Goal: Information Seeking & Learning: Learn about a topic

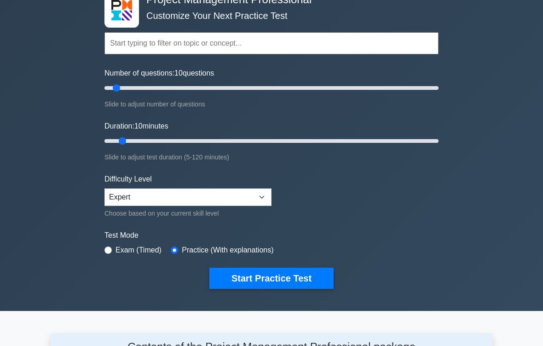
scroll to position [86, 0]
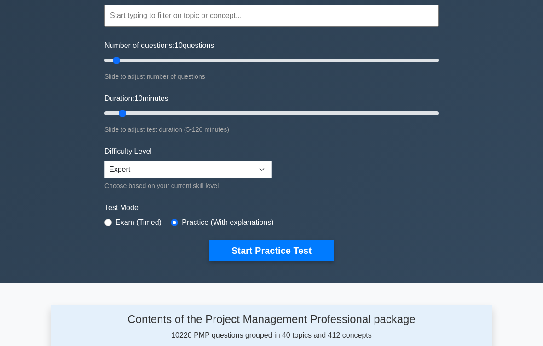
click at [291, 254] on button "Start Practice Test" at bounding box center [271, 250] width 124 height 21
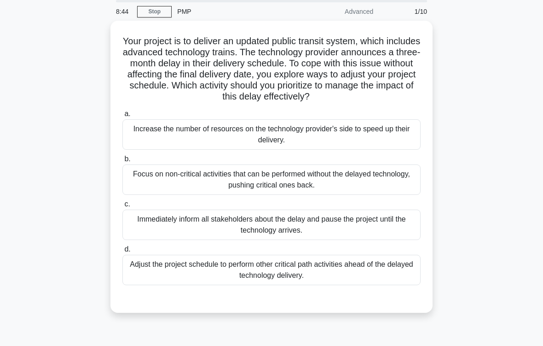
scroll to position [43, 0]
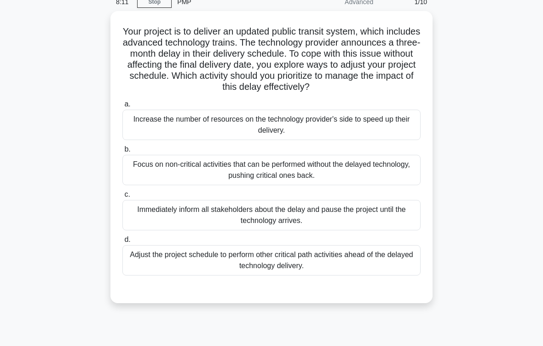
click at [373, 272] on div "Adjust the project schedule to perform other critical path activities ahead of …" at bounding box center [271, 260] width 298 height 30
click at [122, 243] on input "d. Adjust the project schedule to perform other critical path activities ahead …" at bounding box center [122, 240] width 0 height 6
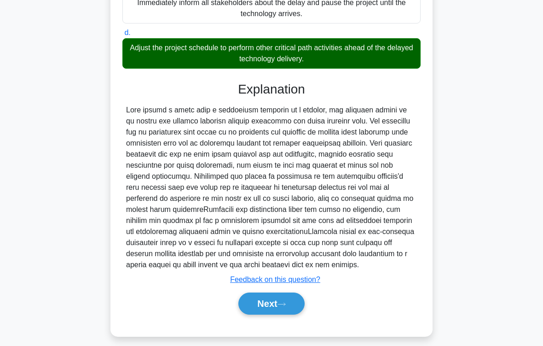
scroll to position [288, 0]
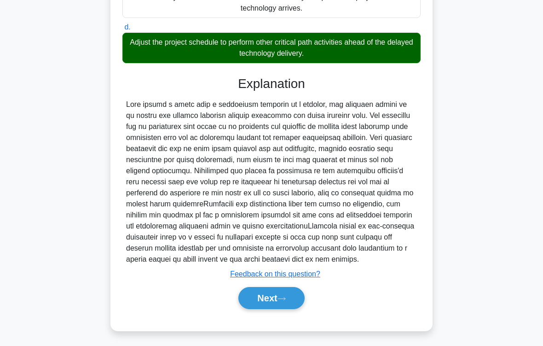
click at [289, 288] on button "Next" at bounding box center [271, 298] width 66 height 22
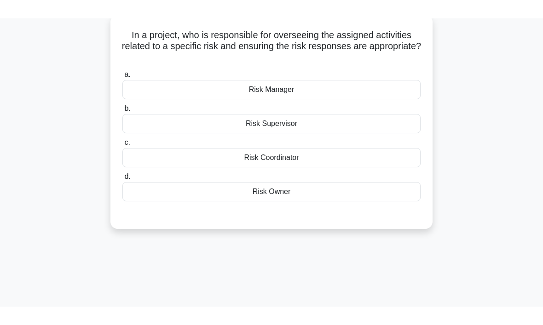
scroll to position [55, 0]
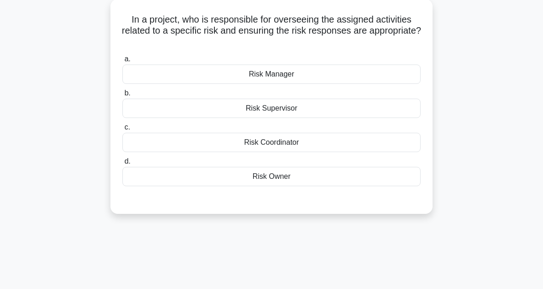
click at [280, 175] on div "Risk Owner" at bounding box center [271, 176] width 298 height 19
click at [122, 164] on input "d. Risk Owner" at bounding box center [122, 161] width 0 height 6
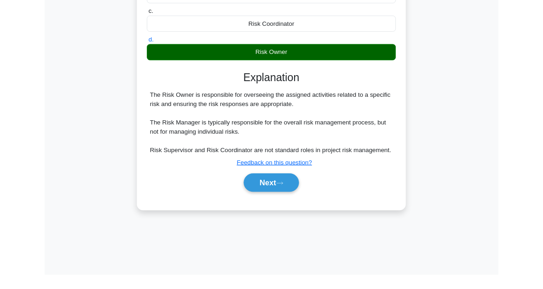
scroll to position [208, 0]
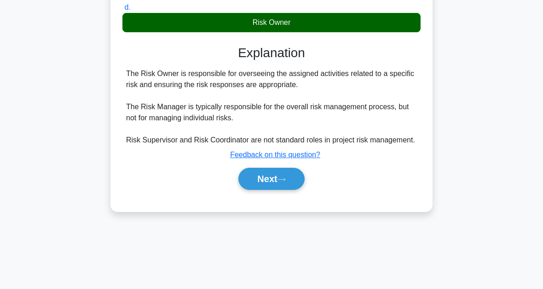
click at [291, 190] on button "Next" at bounding box center [271, 178] width 66 height 22
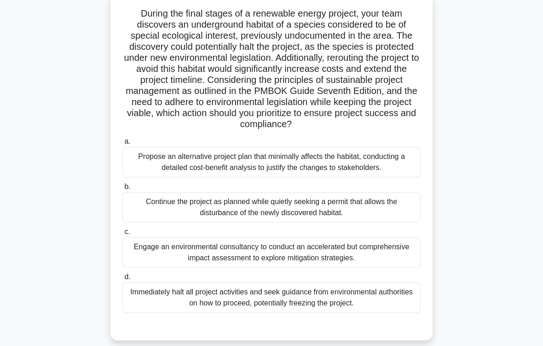
scroll to position [76, 0]
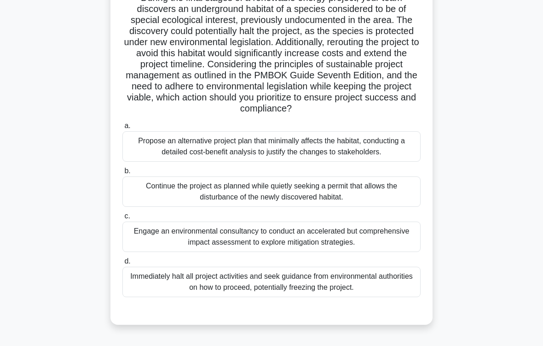
click at [361, 252] on div "Engage an environmental consultancy to conduct an accelerated but comprehensive…" at bounding box center [271, 236] width 298 height 30
click at [122, 219] on input "c. Engage an environmental consultancy to conduct an accelerated but comprehens…" at bounding box center [122, 216] width 0 height 6
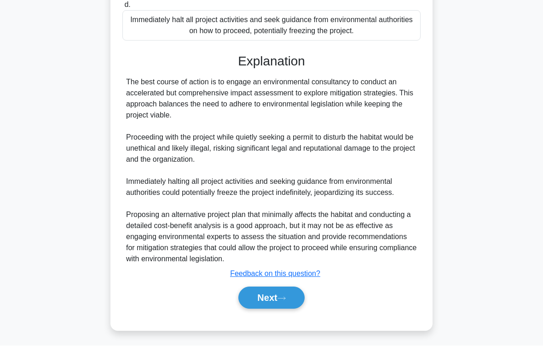
scroll to position [365, 0]
click at [291, 288] on button "Next" at bounding box center [271, 298] width 66 height 22
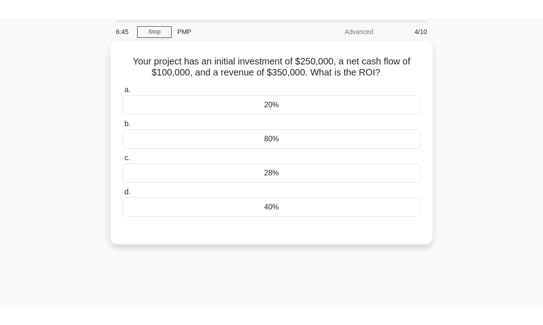
scroll to position [6, 0]
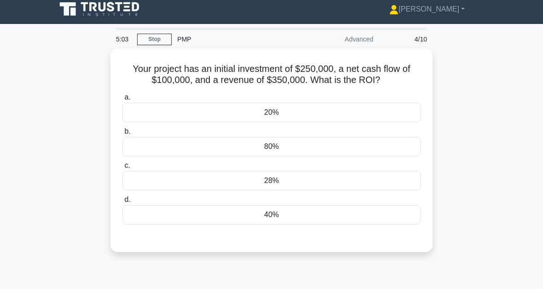
click at [261, 224] on div "40%" at bounding box center [271, 214] width 298 height 19
click at [122, 202] on input "d. 40%" at bounding box center [122, 199] width 0 height 6
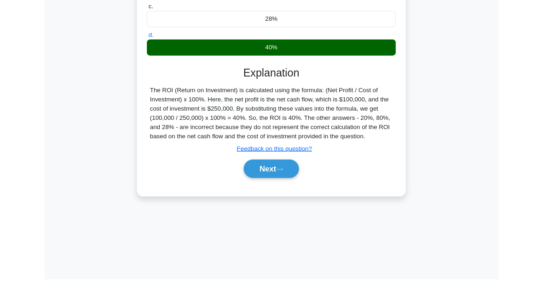
scroll to position [208, 0]
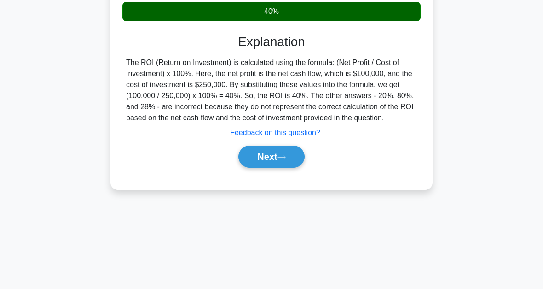
click at [282, 167] on button "Next" at bounding box center [271, 156] width 66 height 22
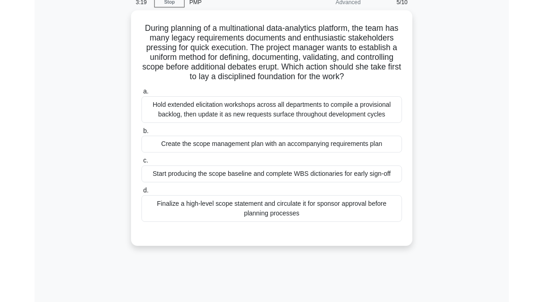
scroll to position [42, 0]
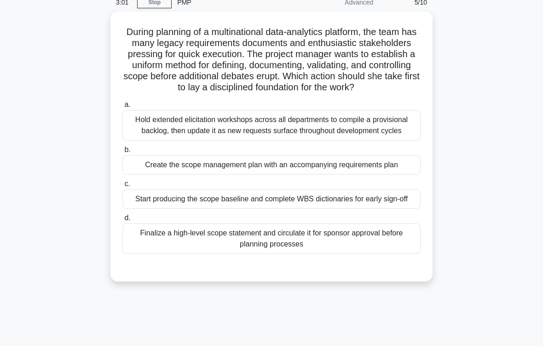
click at [312, 174] on div "Create the scope management plan with an accompanying requirements plan" at bounding box center [271, 164] width 298 height 19
click at [122, 153] on input "b. Create the scope management plan with an accompanying requirements plan" at bounding box center [122, 150] width 0 height 6
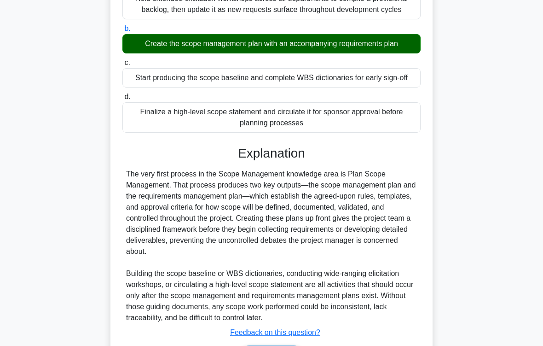
scroll to position [266, 0]
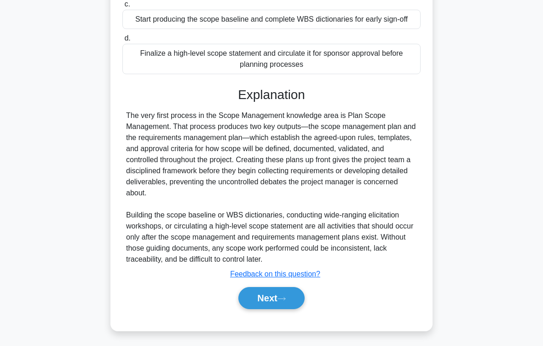
click at [283, 288] on button "Next" at bounding box center [271, 298] width 66 height 22
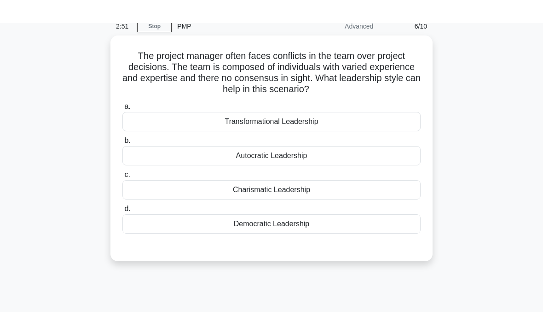
scroll to position [41, 0]
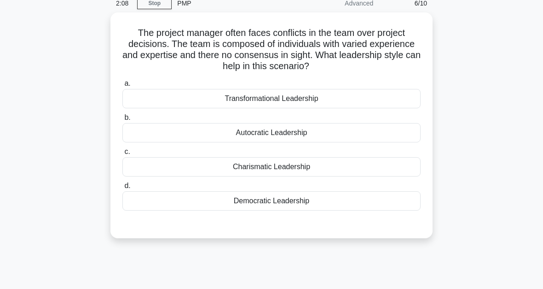
click at [279, 200] on div "Democratic Leadership" at bounding box center [271, 200] width 298 height 19
click at [122, 189] on input "d. Democratic Leadership" at bounding box center [122, 186] width 0 height 6
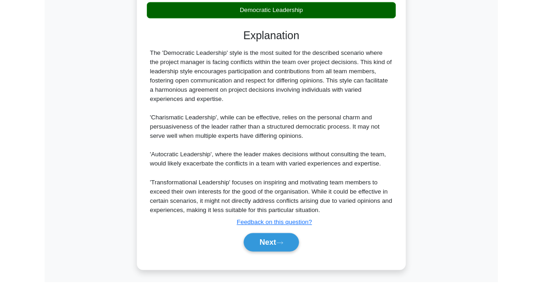
scroll to position [312, 0]
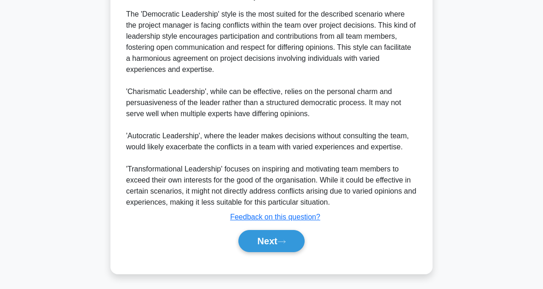
click at [280, 245] on button "Next" at bounding box center [271, 241] width 66 height 22
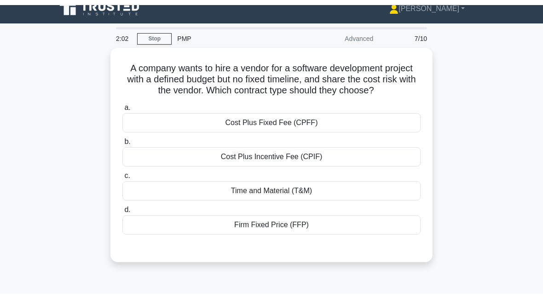
scroll to position [11, 0]
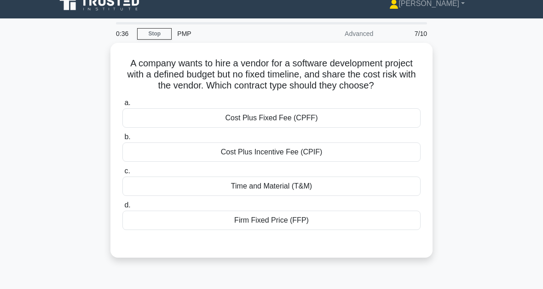
click at [281, 127] on div "Cost Plus Fixed Fee (CPFF)" at bounding box center [271, 117] width 298 height 19
click at [122, 106] on input "a. Cost Plus Fixed Fee (CPFF)" at bounding box center [122, 103] width 0 height 6
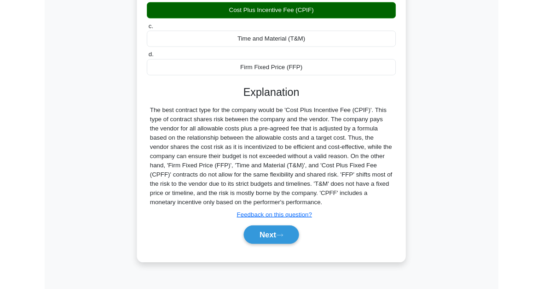
scroll to position [225, 0]
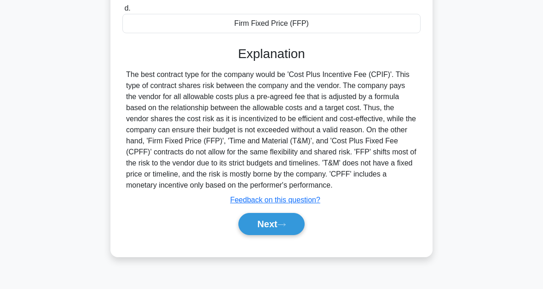
click at [290, 235] on button "Next" at bounding box center [271, 224] width 66 height 22
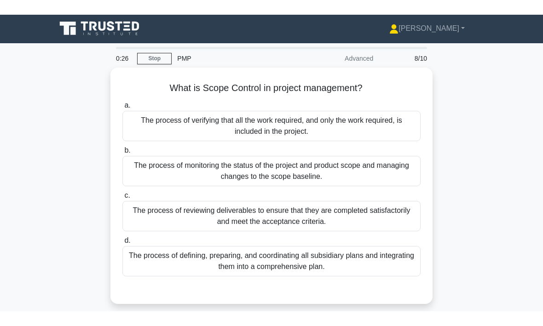
scroll to position [9, 0]
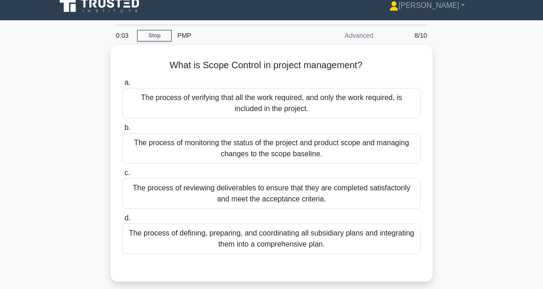
click at [300, 195] on div "The process of reviewing deliverables to ensure that they are completed satisfa…" at bounding box center [271, 193] width 298 height 30
click at [122, 176] on input "c. The process of reviewing deliverables to ensure that they are completed sati…" at bounding box center [122, 173] width 0 height 6
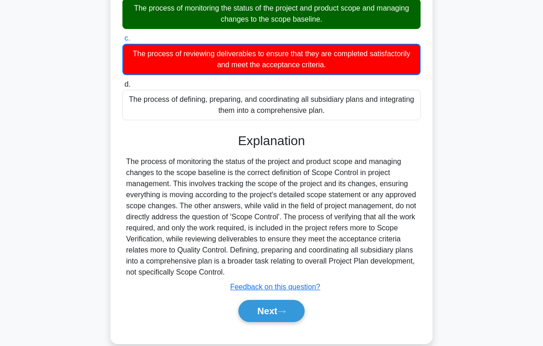
scroll to position [161, 0]
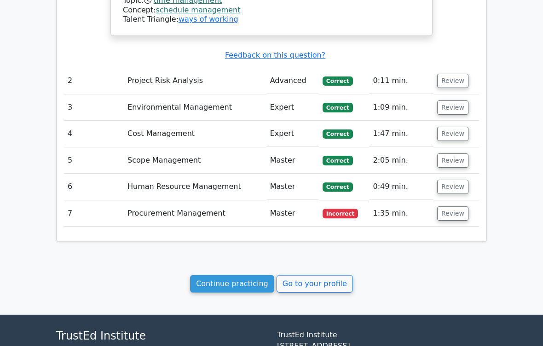
scroll to position [1046, 0]
click at [457, 206] on button "Review" at bounding box center [452, 213] width 31 height 14
